Goal: Transaction & Acquisition: Purchase product/service

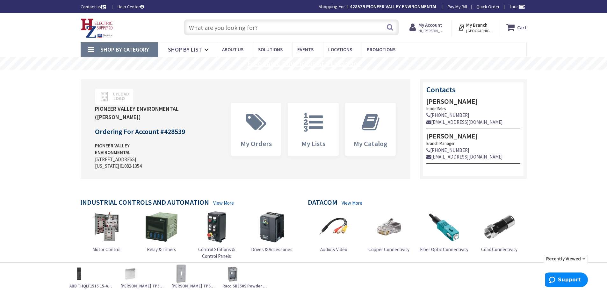
type input "[STREET_ADDRESS][US_STATE]"
click at [249, 29] on input "text" at bounding box center [291, 27] width 215 height 16
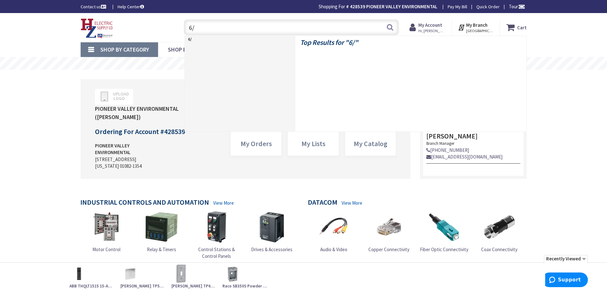
type input "6/3"
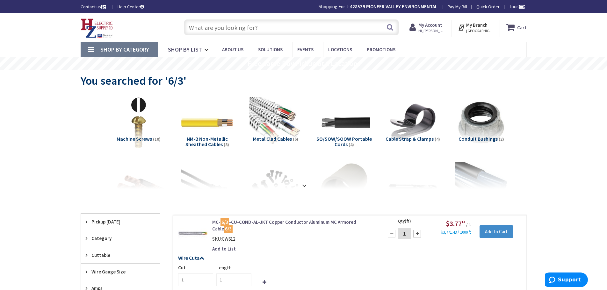
drag, startPoint x: 608, startPoint y: 202, endPoint x: 84, endPoint y: 153, distance: 526.9
click at [89, 150] on div "View Subcategories Machine Screws (10) NM-B Non-Metallic Sheathed Cables (8) Me…" at bounding box center [304, 142] width 446 height 96
click at [333, 28] on input "text" at bounding box center [291, 27] width 215 height 16
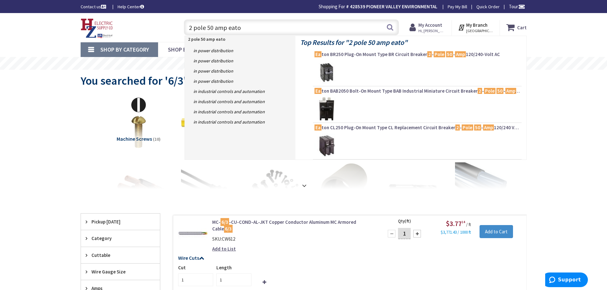
type input "2 pole 50 amp eaton"
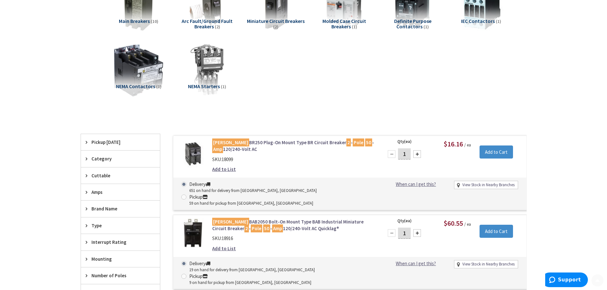
scroll to position [128, 0]
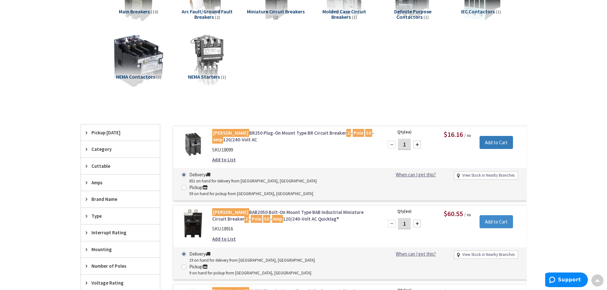
click at [502, 145] on input "Add to Cart" at bounding box center [496, 142] width 33 height 13
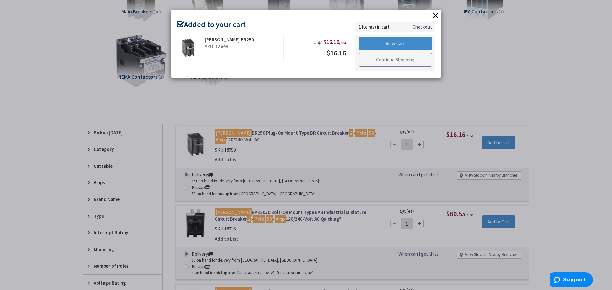
click at [409, 59] on link "Continue Shopping" at bounding box center [395, 59] width 73 height 13
